Goal: Task Accomplishment & Management: Complete application form

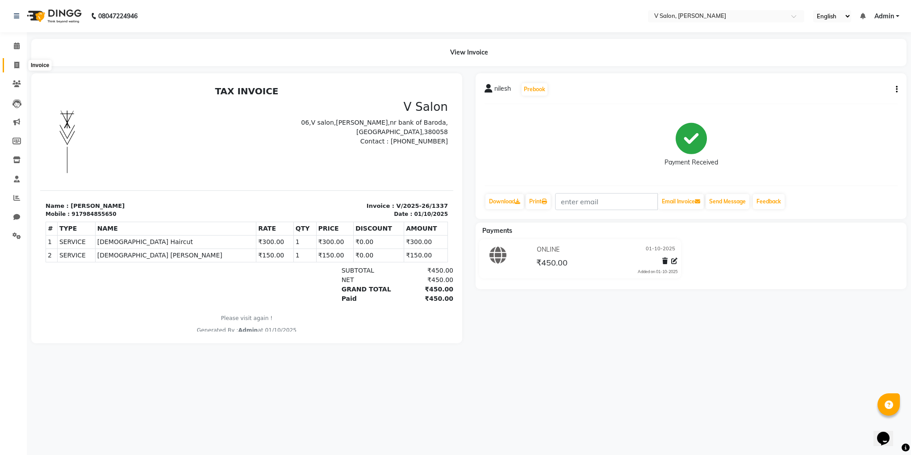
click at [20, 65] on span at bounding box center [17, 65] width 16 height 10
select select "service"
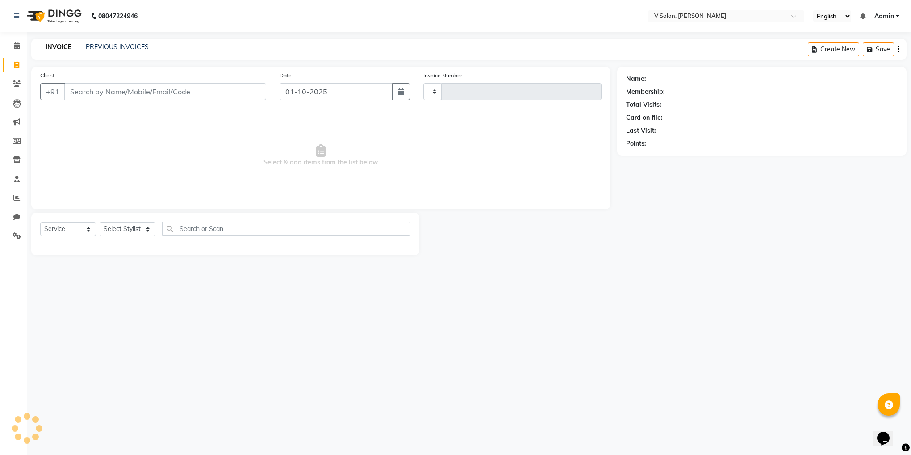
type input "1338"
select select "8434"
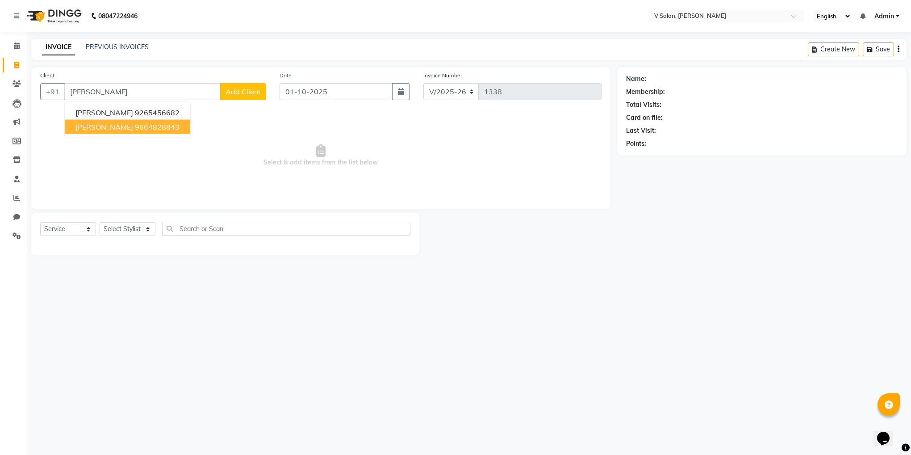
click at [109, 125] on span "[PERSON_NAME]" at bounding box center [105, 126] width 58 height 9
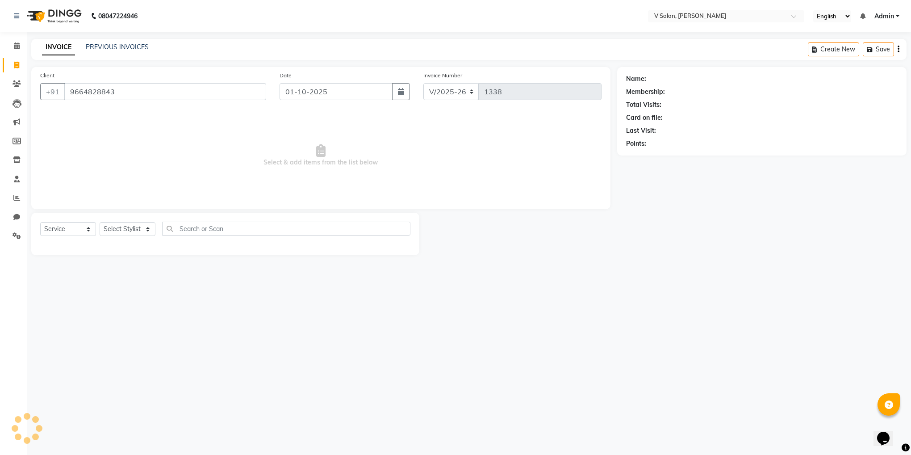
type input "9664828843"
click at [127, 231] on select "Select Stylist [PERSON_NAME] vishal nai" at bounding box center [128, 229] width 56 height 14
select select "81550"
click at [100, 222] on select "Select Stylist [PERSON_NAME] vishal nai" at bounding box center [128, 229] width 56 height 14
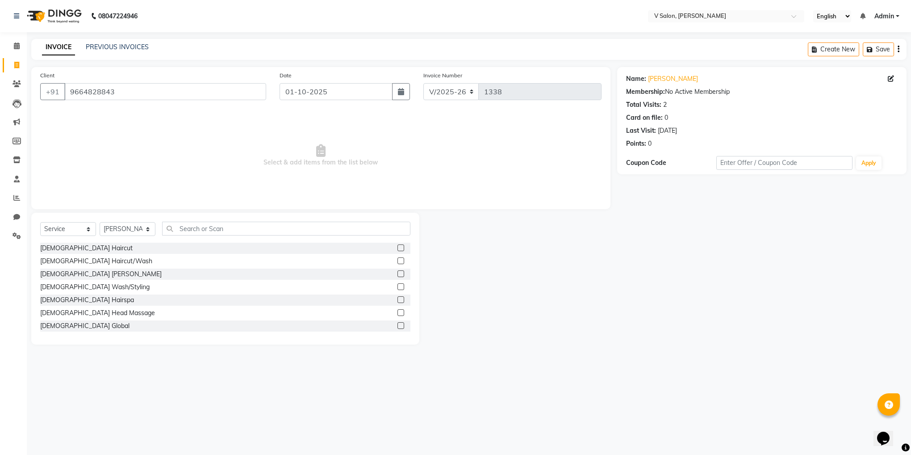
click at [398, 249] on label at bounding box center [401, 247] width 7 height 7
click at [398, 249] on input "checkbox" at bounding box center [401, 248] width 6 height 6
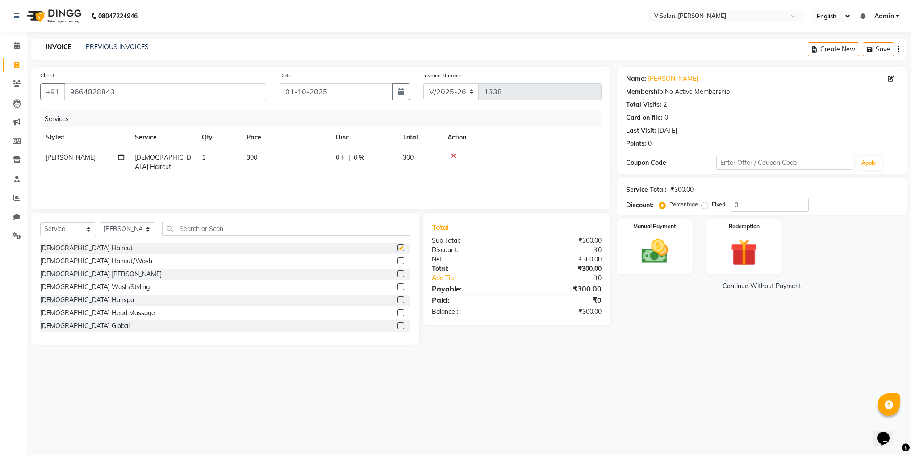
checkbox input "false"
click at [398, 260] on label at bounding box center [401, 260] width 7 height 7
click at [398, 260] on input "checkbox" at bounding box center [401, 261] width 6 height 6
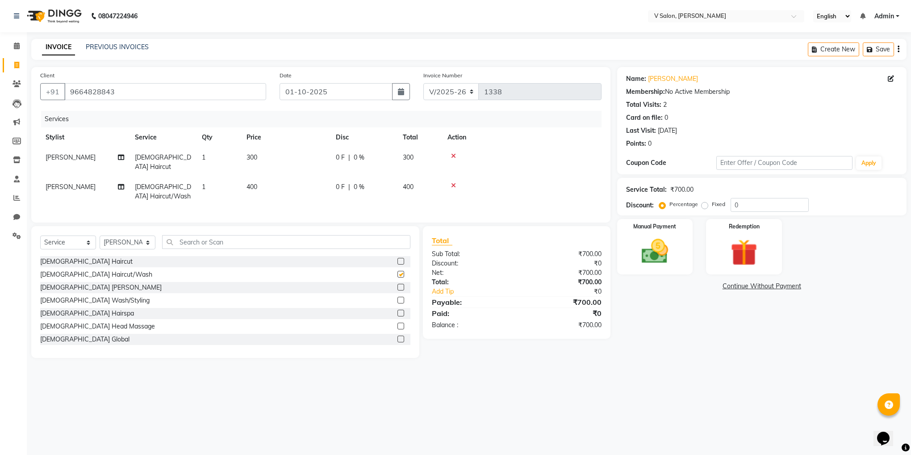
checkbox input "false"
drag, startPoint x: 147, startPoint y: 231, endPoint x: 132, endPoint y: 279, distance: 51.1
click at [132, 279] on div "Select Service Product Membership Package Voucher Prepaid Gift Card Select Styl…" at bounding box center [225, 292] width 388 height 132
select select "82636"
click at [100, 235] on select "Select Stylist [PERSON_NAME] vishal nai" at bounding box center [128, 242] width 56 height 14
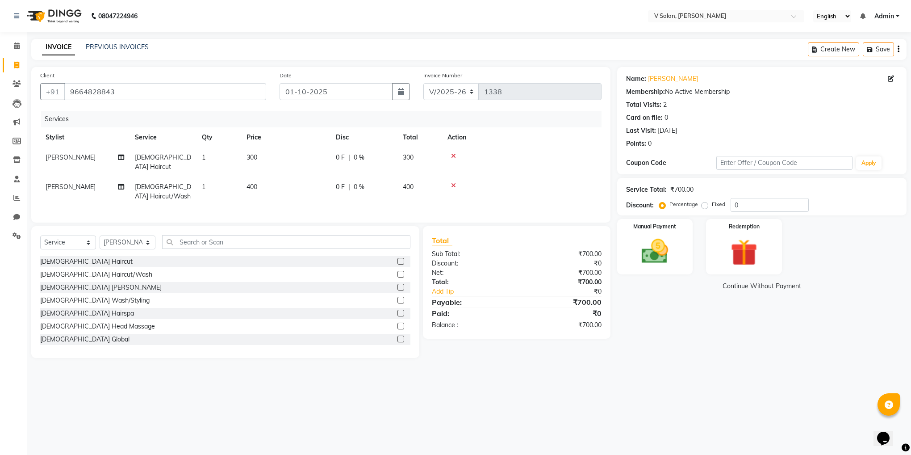
click at [398, 284] on label at bounding box center [401, 287] width 7 height 7
click at [398, 285] on input "checkbox" at bounding box center [401, 288] width 6 height 6
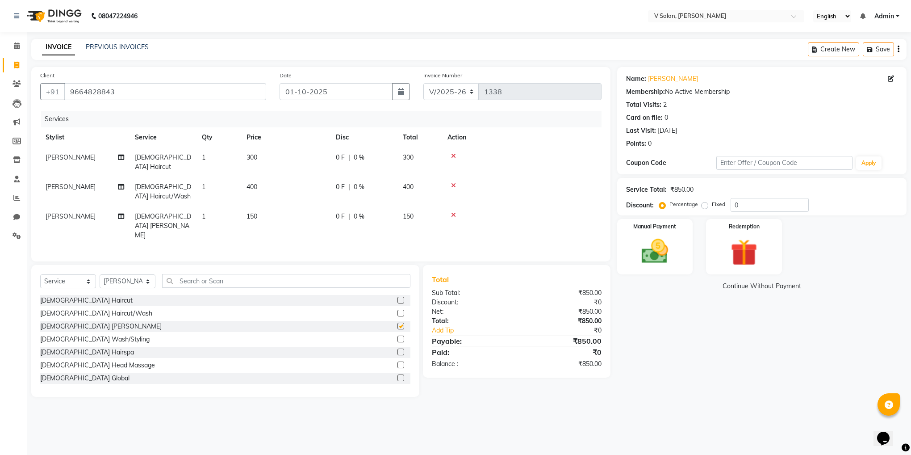
checkbox input "false"
click at [453, 153] on icon at bounding box center [453, 156] width 5 height 6
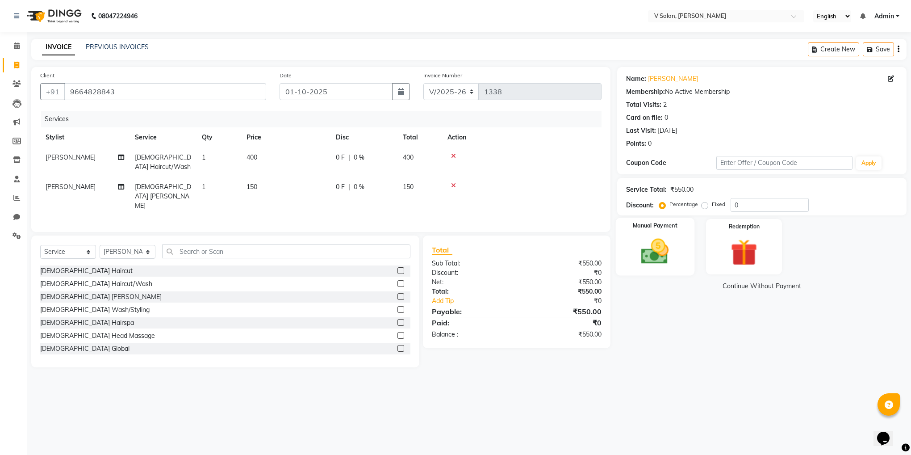
click at [657, 251] on img at bounding box center [655, 251] width 45 height 32
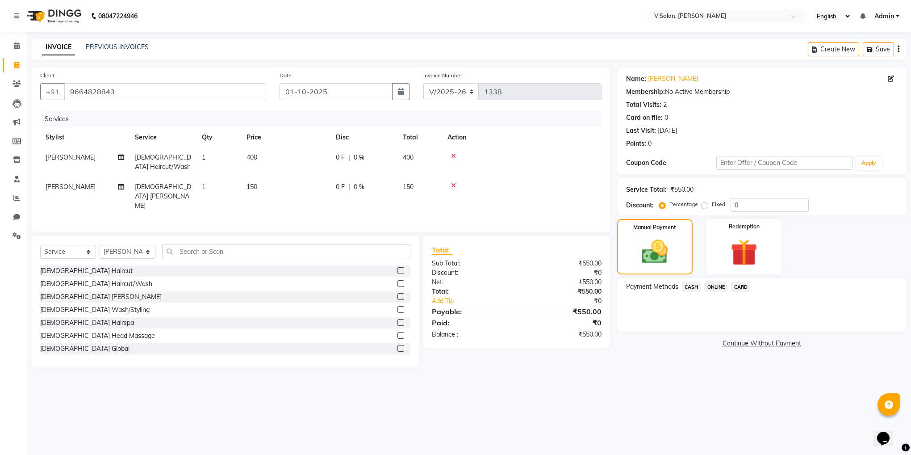
click at [719, 287] on span "ONLINE" at bounding box center [716, 286] width 23 height 10
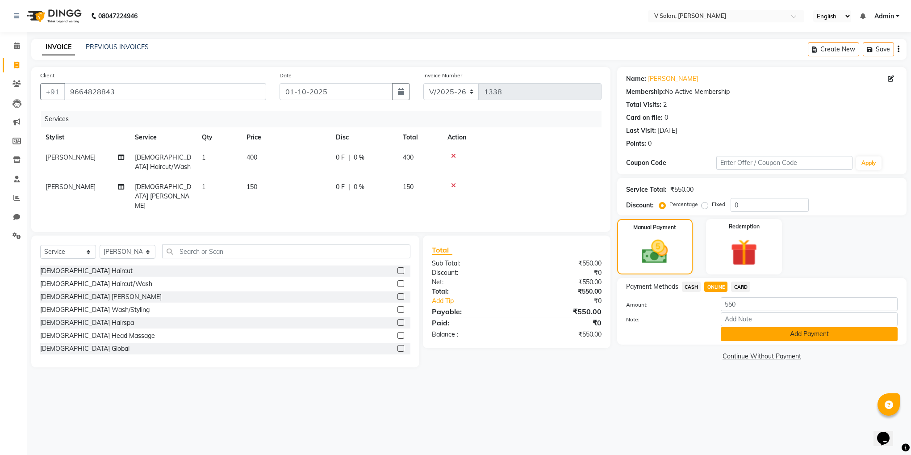
click at [736, 337] on button "Add Payment" at bounding box center [809, 334] width 177 height 14
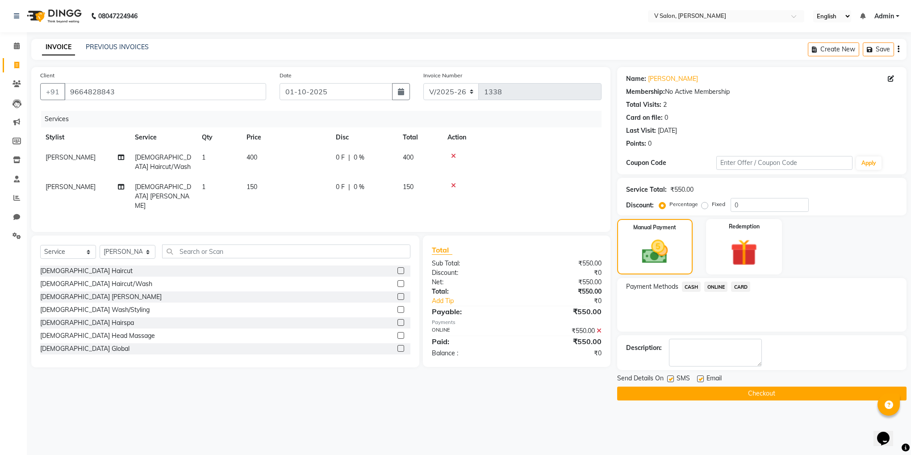
click at [668, 380] on label at bounding box center [670, 378] width 7 height 7
click at [668, 380] on input "checkbox" at bounding box center [670, 379] width 6 height 6
checkbox input "false"
click at [697, 382] on label at bounding box center [700, 378] width 7 height 7
click at [697, 382] on input "checkbox" at bounding box center [700, 379] width 6 height 6
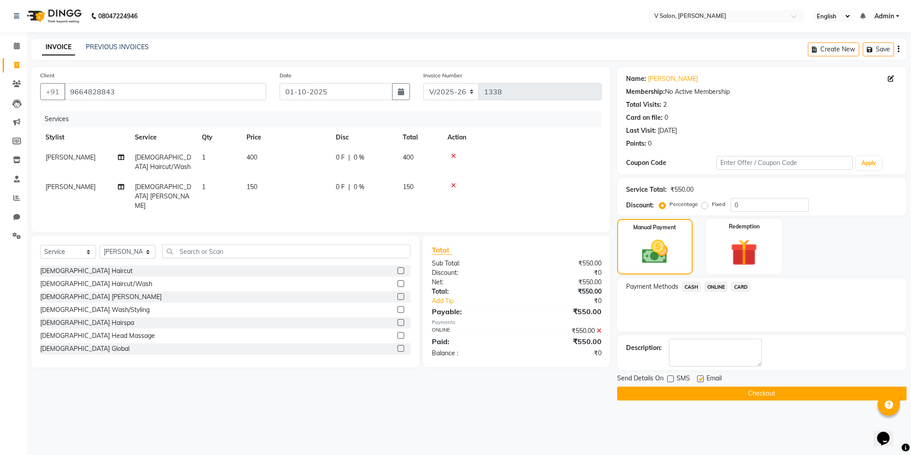
checkbox input "false"
click at [701, 390] on button "Checkout" at bounding box center [761, 393] width 289 height 14
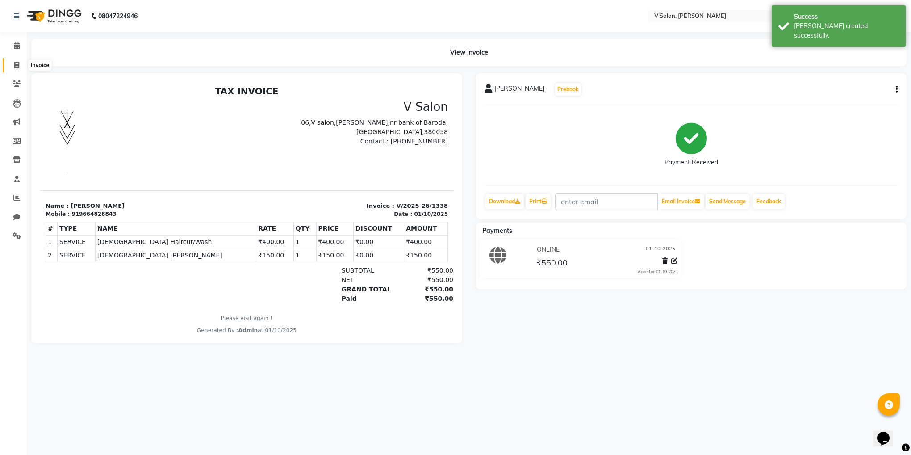
click at [17, 67] on icon at bounding box center [16, 65] width 5 height 7
select select "service"
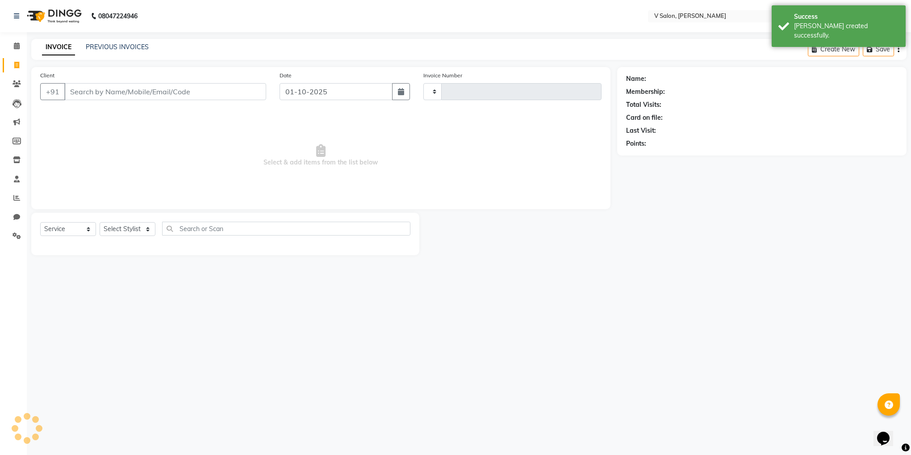
type input "1339"
select select "8434"
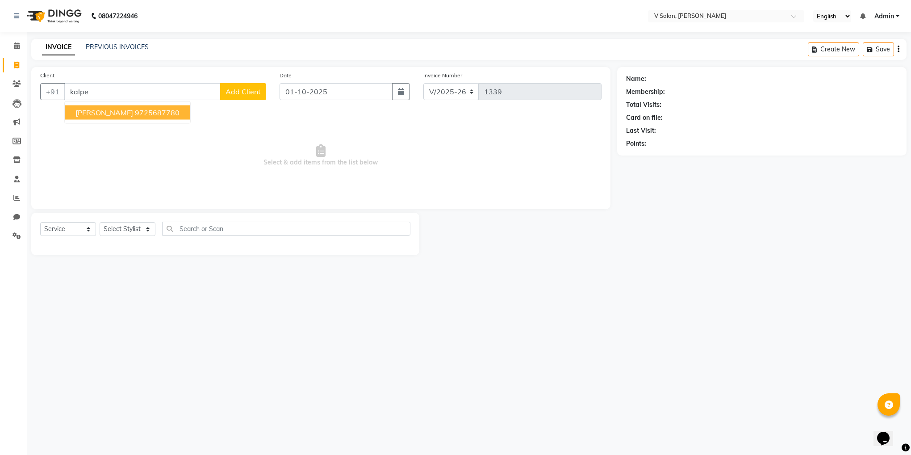
click at [107, 108] on span "[PERSON_NAME]" at bounding box center [105, 112] width 58 height 9
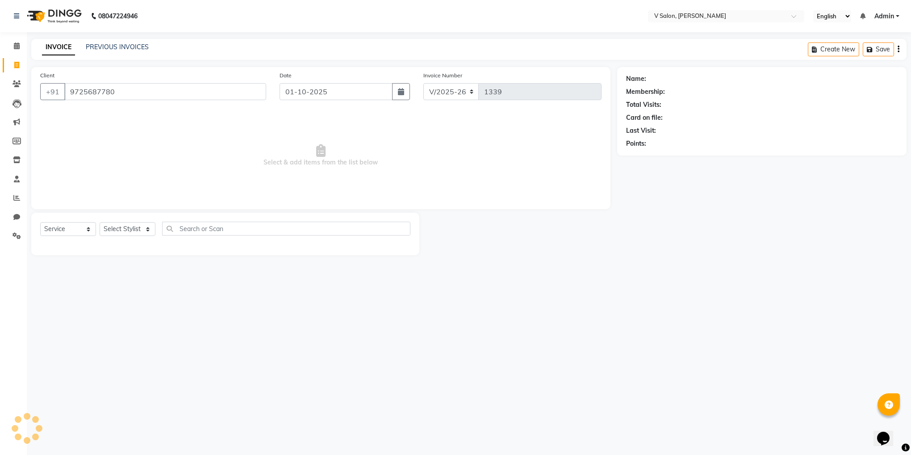
type input "9725687780"
click at [144, 231] on select "Select Stylist [PERSON_NAME] vishal nai" at bounding box center [128, 229] width 56 height 14
select select "81550"
click at [100, 222] on select "Select Stylist [PERSON_NAME] vishal nai" at bounding box center [128, 229] width 56 height 14
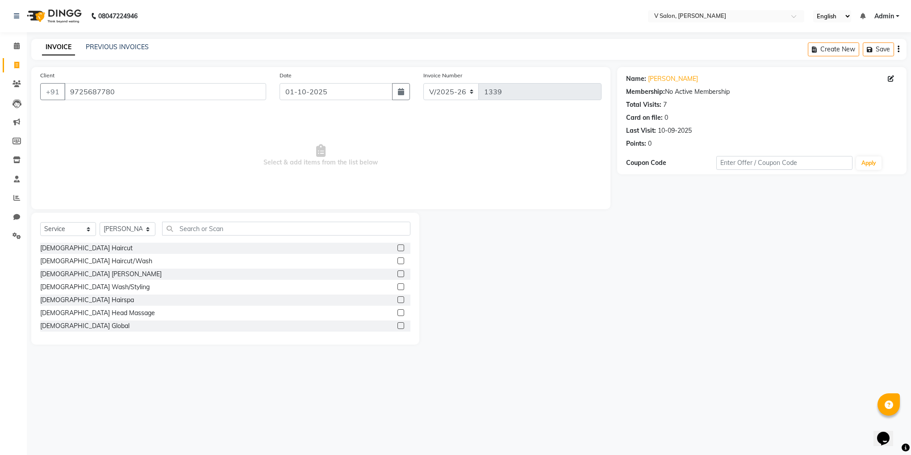
click at [398, 249] on label at bounding box center [401, 247] width 7 height 7
click at [398, 249] on input "checkbox" at bounding box center [401, 248] width 6 height 6
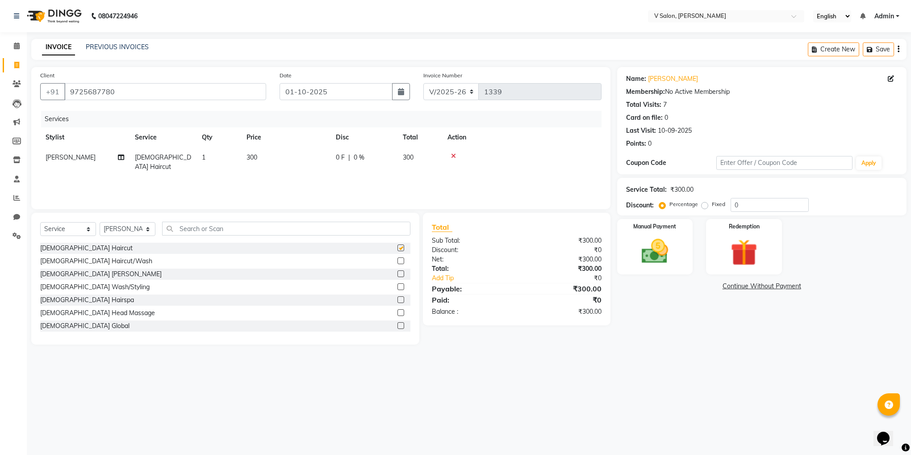
checkbox input "false"
click at [398, 274] on label at bounding box center [401, 273] width 7 height 7
click at [398, 274] on input "checkbox" at bounding box center [401, 274] width 6 height 6
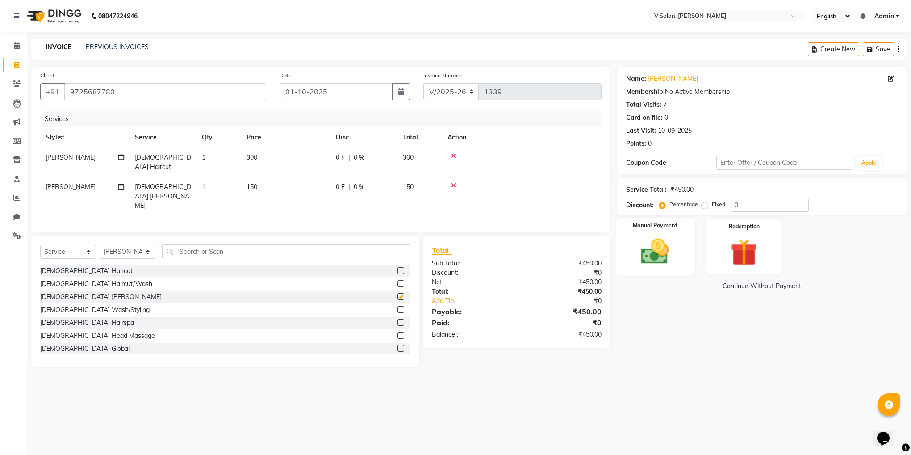
checkbox input "false"
click at [672, 271] on div "Manual Payment" at bounding box center [655, 247] width 79 height 58
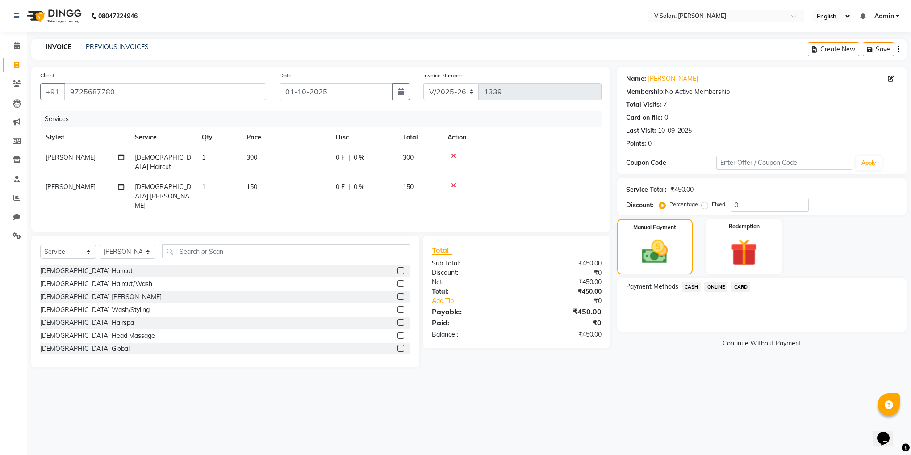
click at [713, 283] on span "ONLINE" at bounding box center [716, 286] width 23 height 10
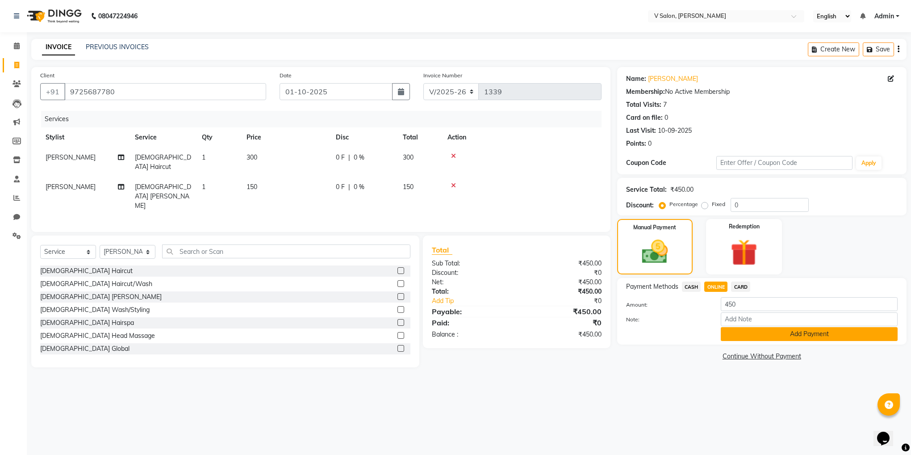
click at [750, 331] on button "Add Payment" at bounding box center [809, 334] width 177 height 14
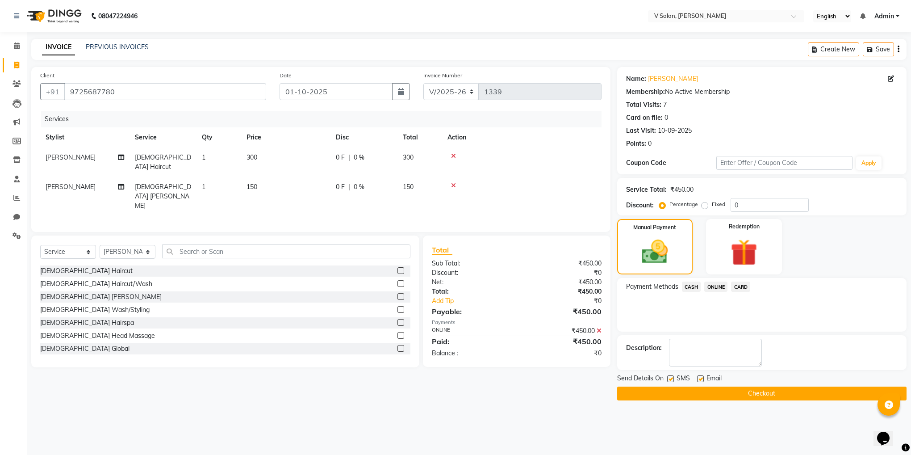
click at [669, 379] on label at bounding box center [670, 378] width 7 height 7
click at [669, 379] on input "checkbox" at bounding box center [670, 379] width 6 height 6
checkbox input "false"
click at [699, 378] on label at bounding box center [700, 378] width 7 height 7
click at [699, 378] on input "checkbox" at bounding box center [700, 379] width 6 height 6
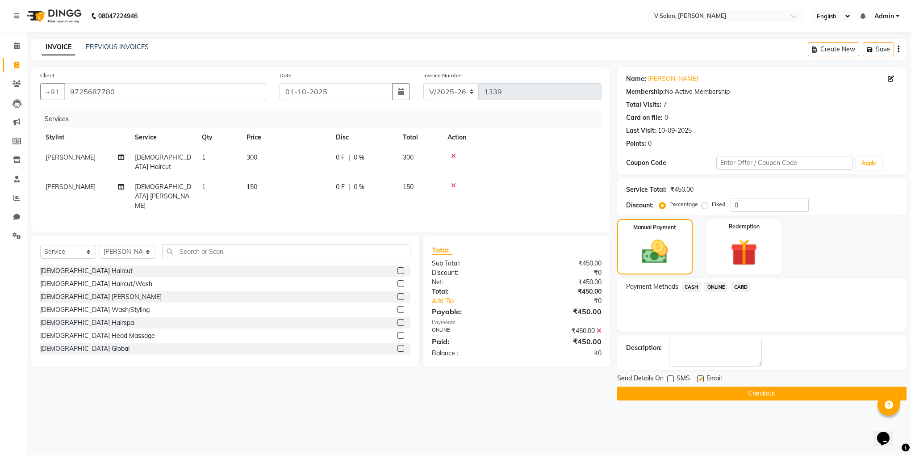
checkbox input "false"
click at [709, 395] on button "Checkout" at bounding box center [761, 393] width 289 height 14
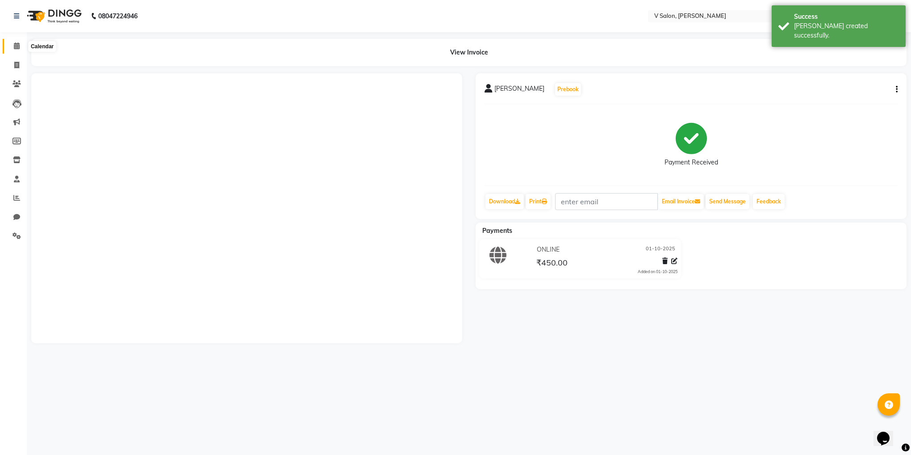
click at [10, 44] on span at bounding box center [17, 46] width 16 height 10
